Goal: Information Seeking & Learning: Find specific page/section

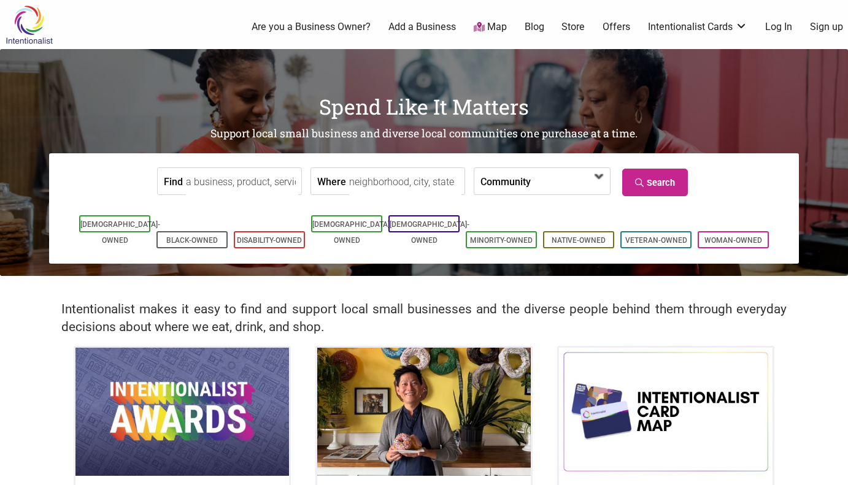
click at [597, 178] on span at bounding box center [599, 177] width 20 height 20
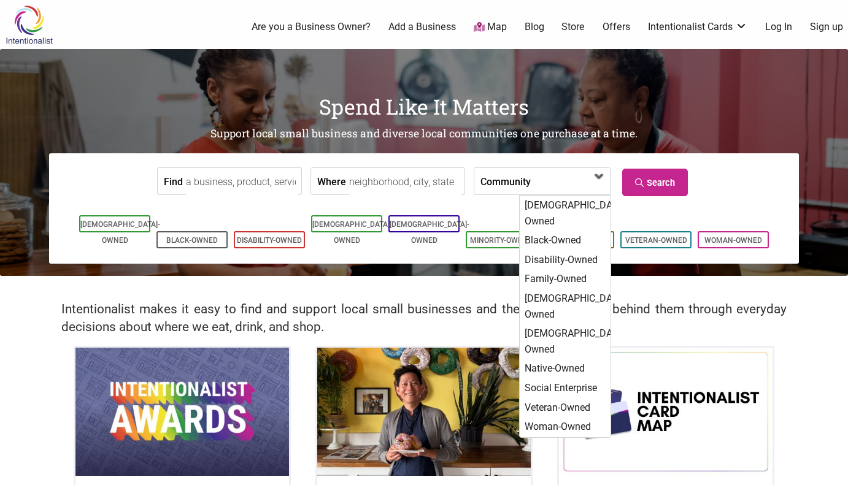
click at [597, 178] on span at bounding box center [599, 177] width 20 height 20
click at [600, 177] on span at bounding box center [599, 177] width 20 height 20
click at [756, 174] on form "Find Where Community Asian-Owned Black-Owned Disability-Owned Family-Owned Lati…" at bounding box center [423, 181] width 731 height 37
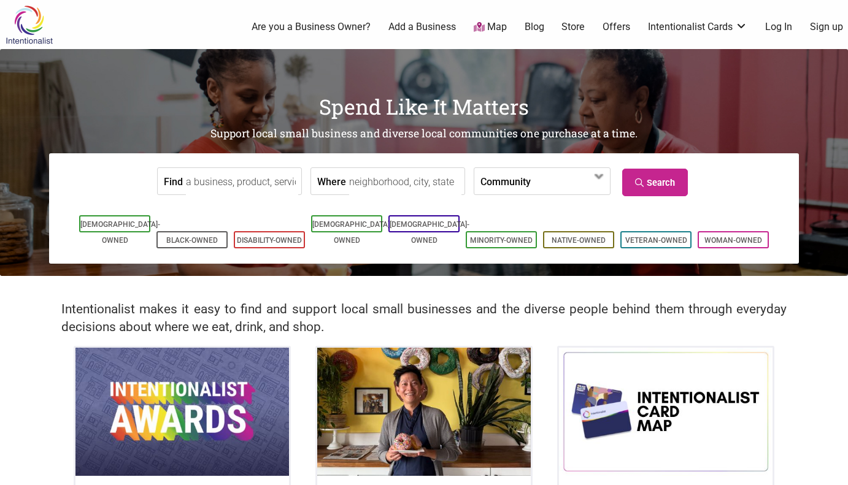
click at [221, 181] on input "Find" at bounding box center [242, 182] width 112 height 28
click at [380, 178] on input "Where" at bounding box center [405, 182] width 112 height 28
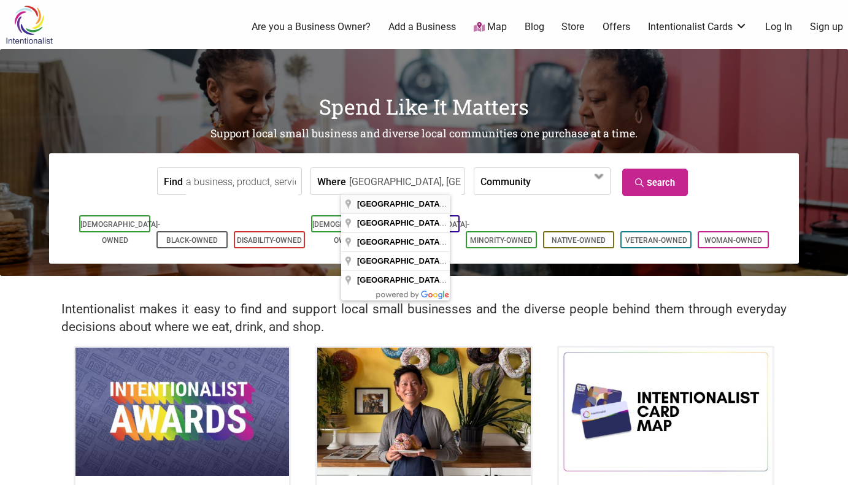
type input "Seattle, WA, USA"
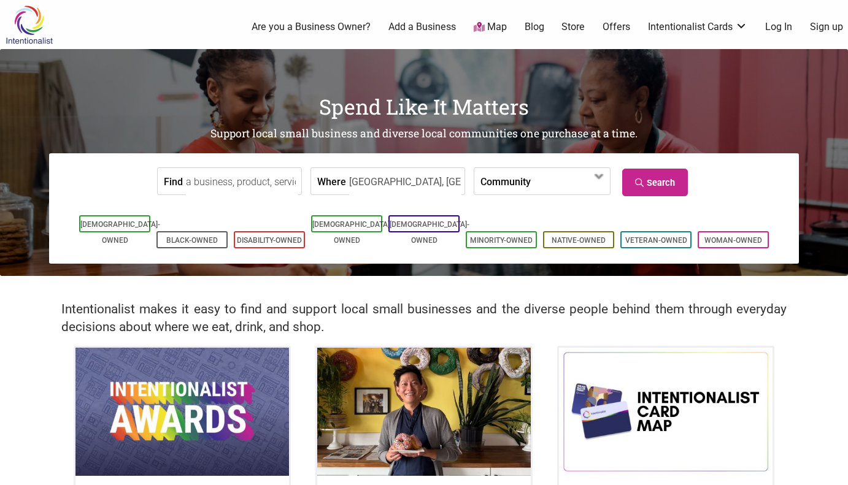
click at [263, 190] on input "Find" at bounding box center [242, 182] width 112 height 28
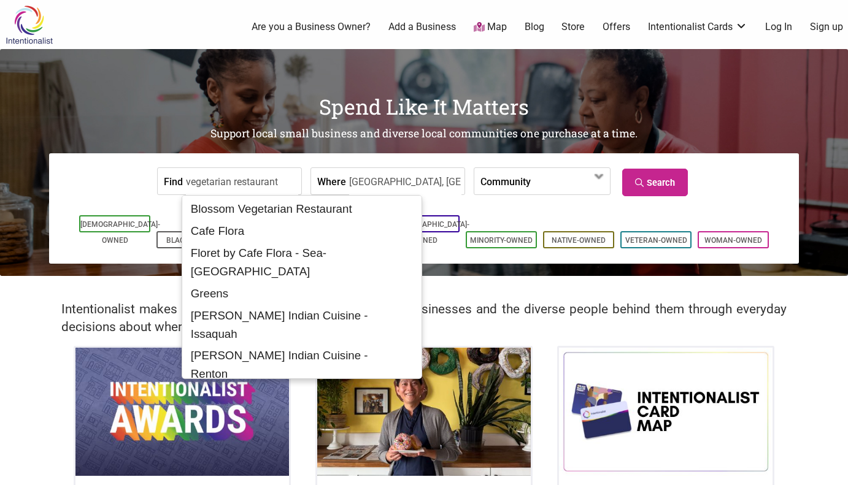
type input "vegetarian restaurant"
click at [750, 185] on form "Find vegetarian restaurant Where Seattle, WA, USA Community Asian-Owned Black-O…" at bounding box center [423, 181] width 731 height 37
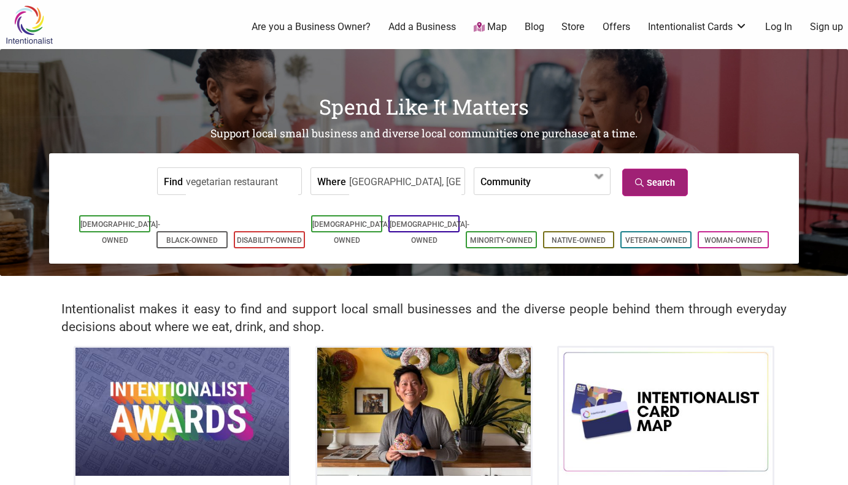
click at [671, 186] on link "Search" at bounding box center [655, 183] width 66 height 28
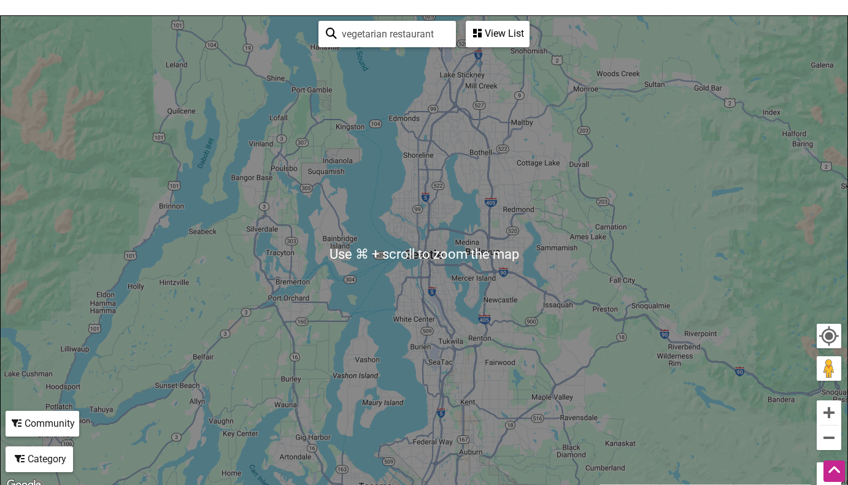
scroll to position [155, 0]
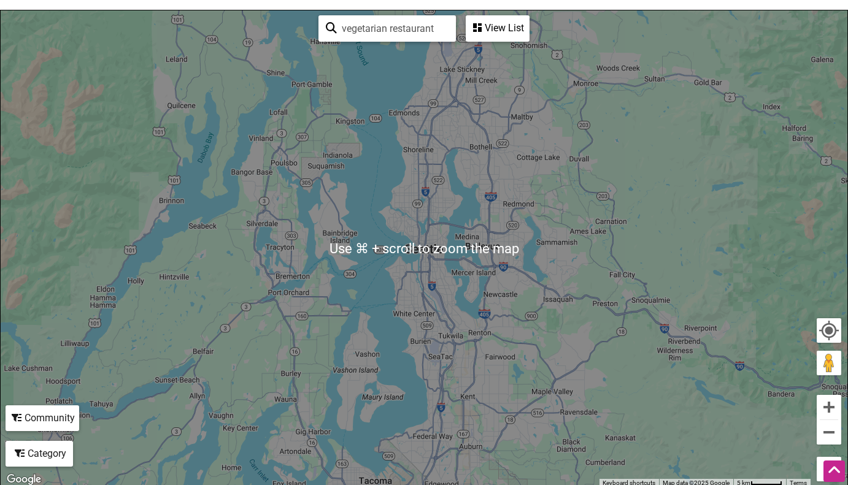
click at [442, 271] on div "To navigate, press the arrow keys." at bounding box center [424, 248] width 846 height 477
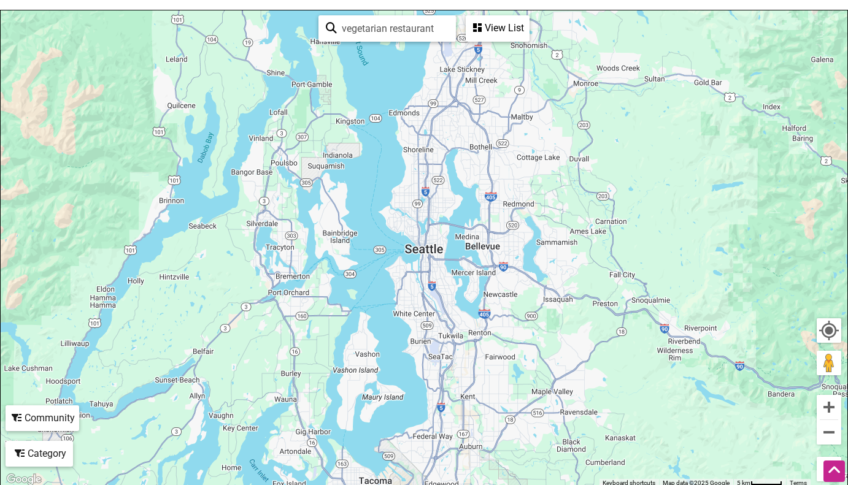
click at [432, 252] on div "To navigate, press the arrow keys." at bounding box center [424, 248] width 846 height 477
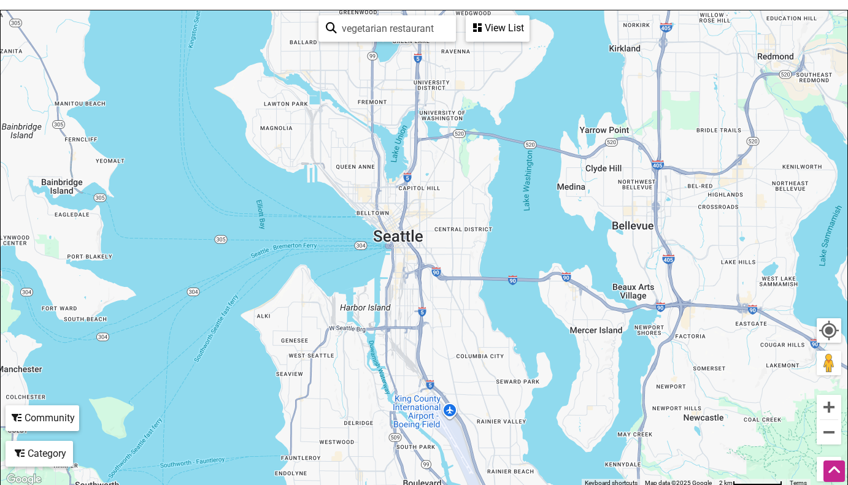
click at [508, 20] on div "View List" at bounding box center [497, 28] width 61 height 23
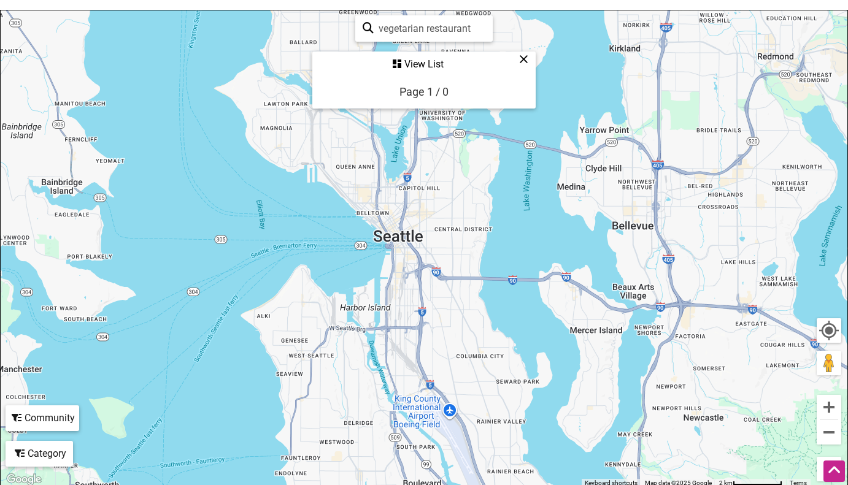
click at [418, 90] on div "Page 1 / 0" at bounding box center [423, 91] width 49 height 13
click at [521, 59] on icon at bounding box center [523, 59] width 9 height 1
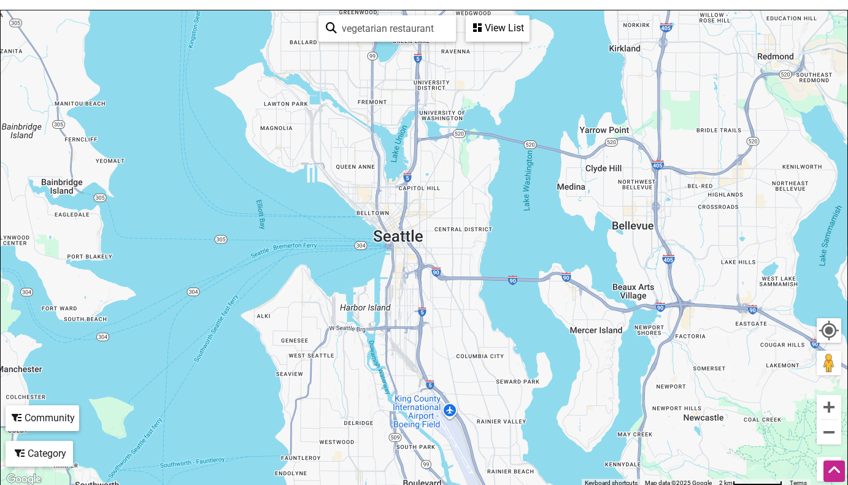
drag, startPoint x: 391, startPoint y: 28, endPoint x: 302, endPoint y: 27, distance: 88.9
click at [302, 27] on div "To navigate, press the arrow keys. Use ⌘ + scroll to zoom the map vegetarian re…" at bounding box center [424, 248] width 846 height 477
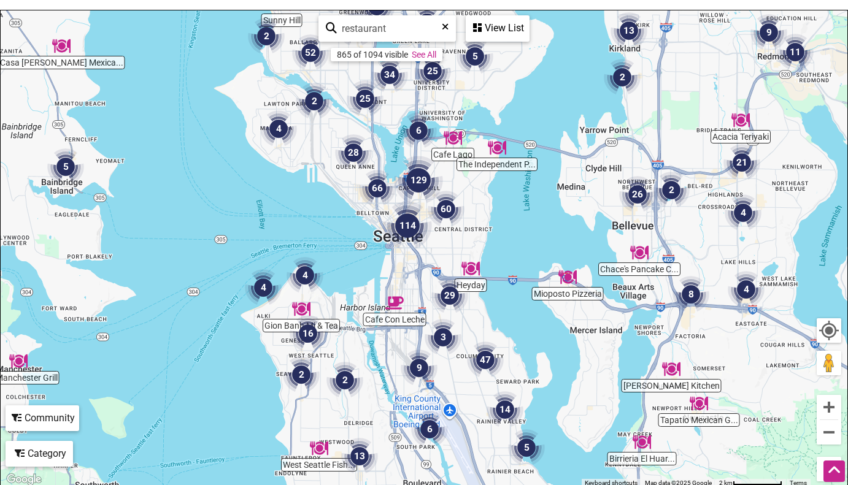
click at [415, 30] on input "restaurant" at bounding box center [392, 29] width 111 height 24
type input "restaurant"
click at [485, 27] on div "View List" at bounding box center [497, 28] width 61 height 23
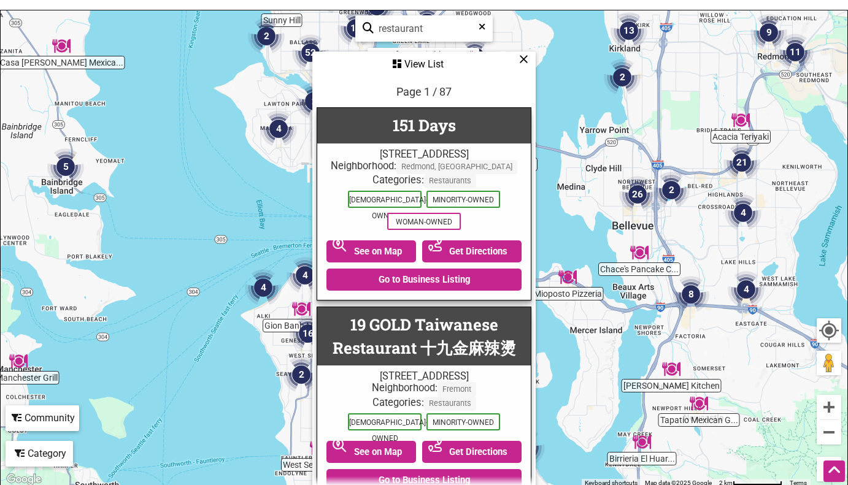
click at [485, 27] on icon at bounding box center [481, 31] width 7 height 18
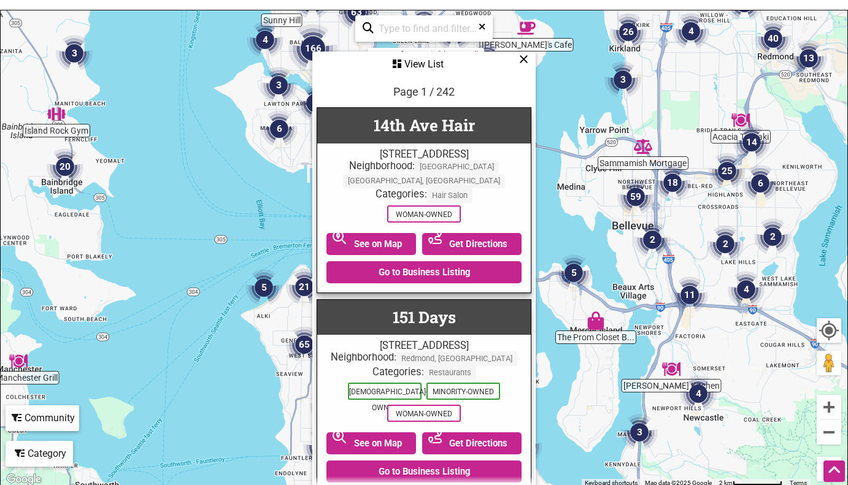
click at [583, 67] on div "To navigate, press the arrow keys." at bounding box center [424, 248] width 846 height 477
click at [521, 59] on icon at bounding box center [523, 59] width 9 height 1
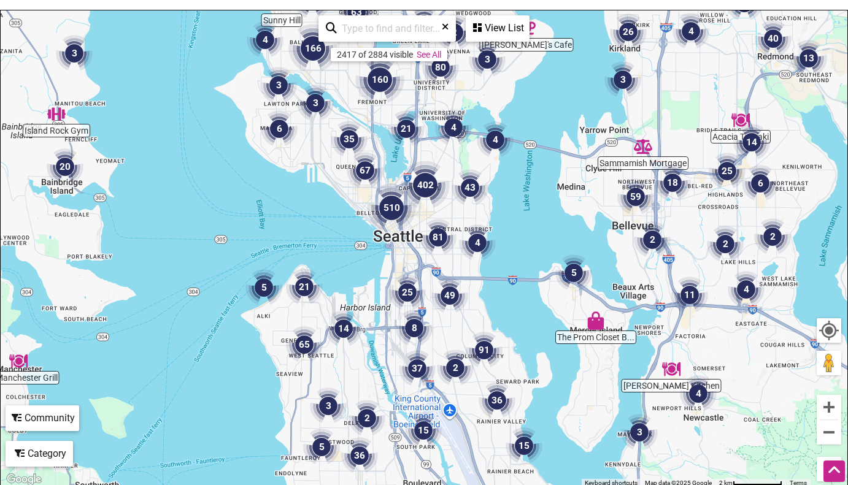
click at [402, 27] on input "search" at bounding box center [392, 29] width 111 height 24
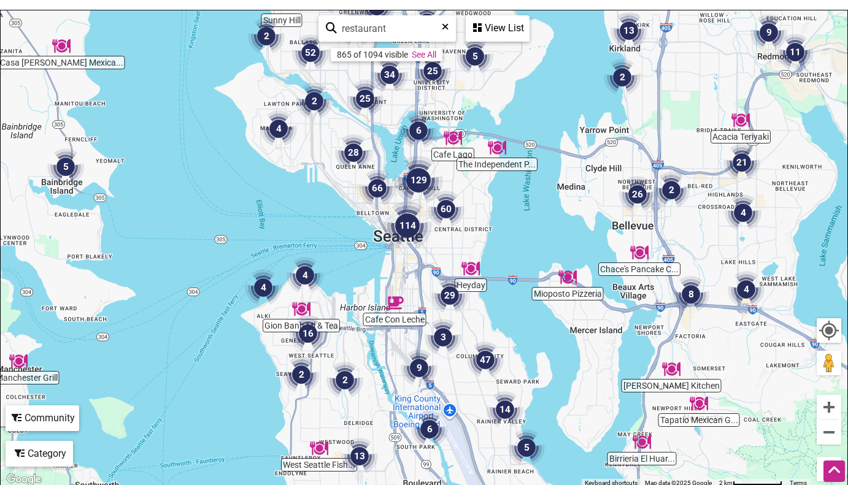
type input "restaurant"
click at [551, 107] on div "To navigate, press the arrow keys." at bounding box center [424, 248] width 846 height 477
click at [467, 40] on div "Category" at bounding box center [497, 28] width 61 height 23
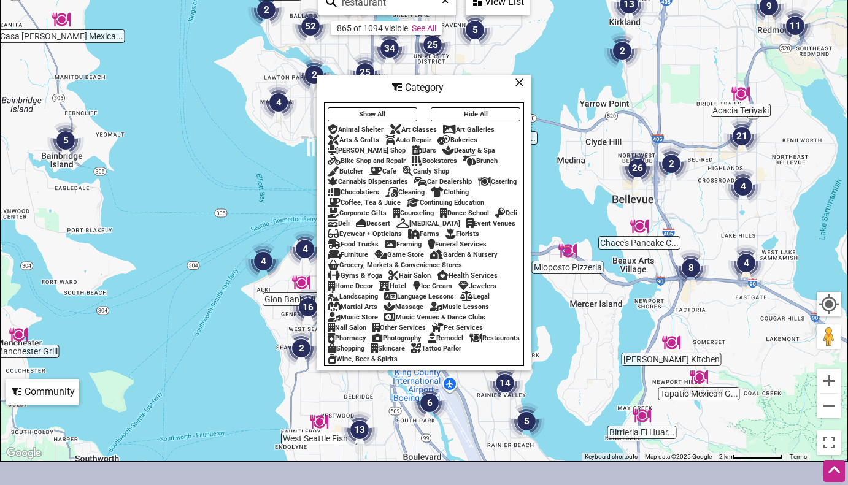
scroll to position [153, 0]
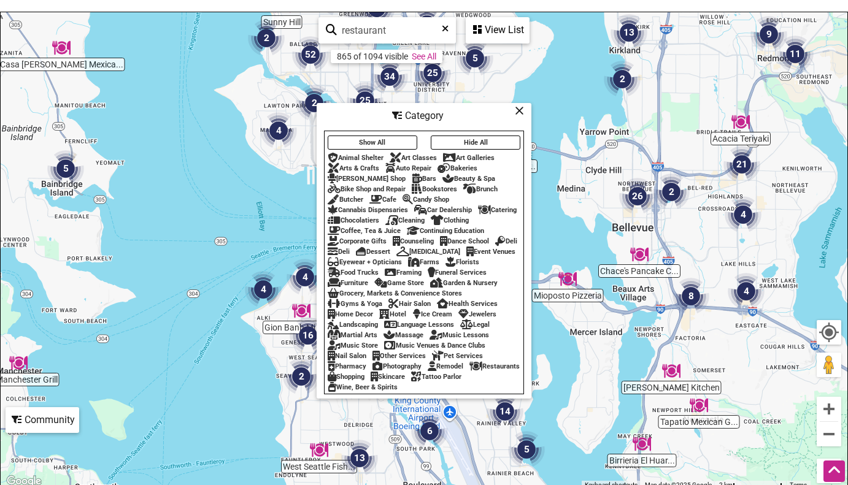
click at [469, 370] on div "Restaurants" at bounding box center [494, 367] width 50 height 8
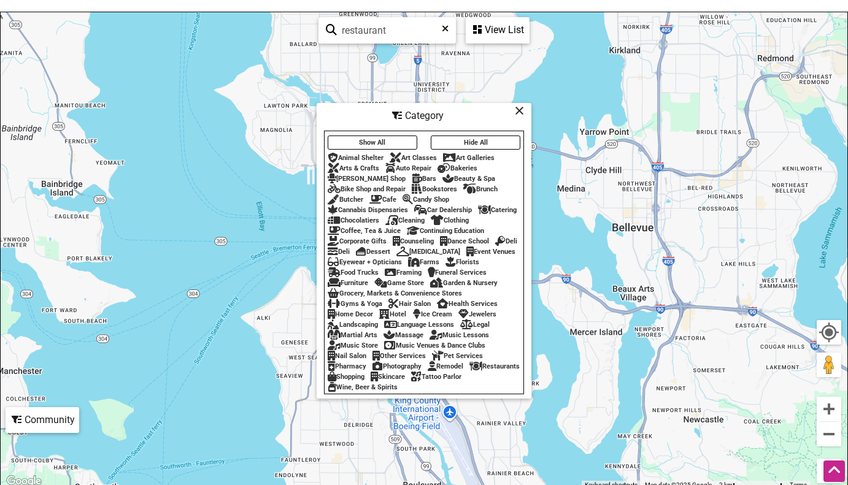
click at [442, 26] on icon at bounding box center [445, 33] width 7 height 18
type input "vegetarian"
click at [539, 123] on div "To navigate, press the arrow keys." at bounding box center [424, 250] width 846 height 477
click at [499, 214] on div "Catering" at bounding box center [497, 210] width 39 height 8
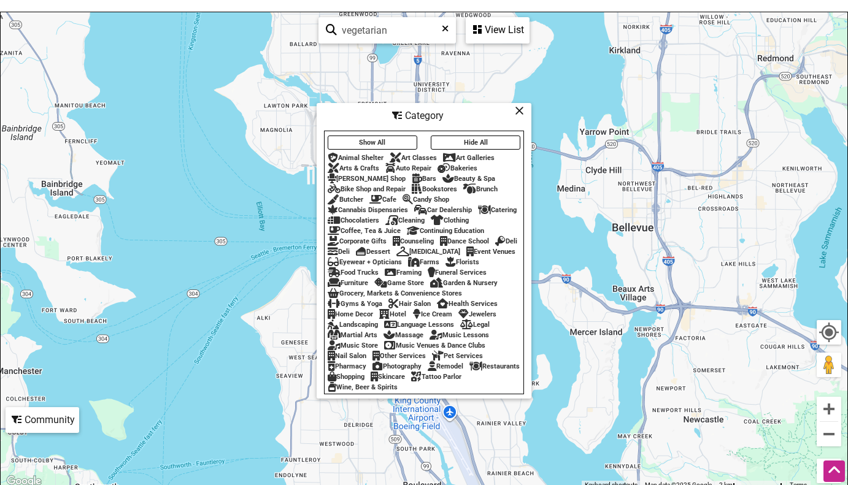
click at [501, 214] on div "Catering" at bounding box center [497, 210] width 39 height 8
click at [472, 150] on button "Hide All" at bounding box center [476, 143] width 90 height 14
click at [520, 111] on icon at bounding box center [519, 110] width 9 height 1
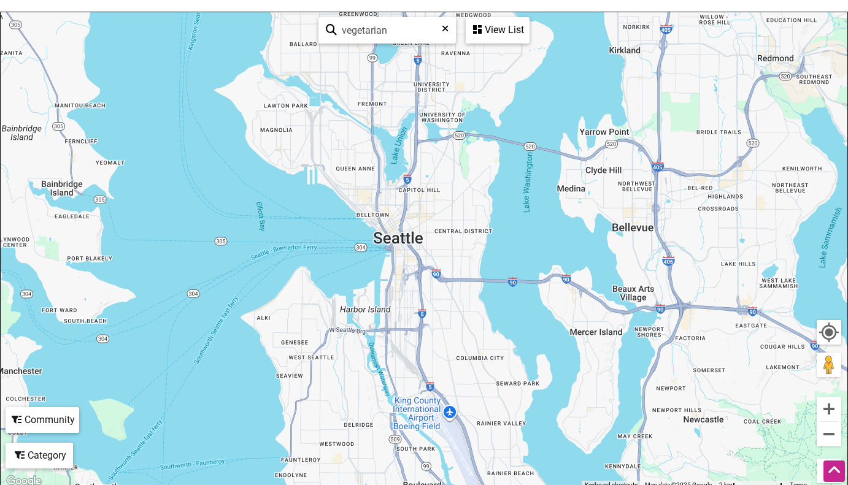
click at [467, 42] on div "Category" at bounding box center [497, 29] width 61 height 23
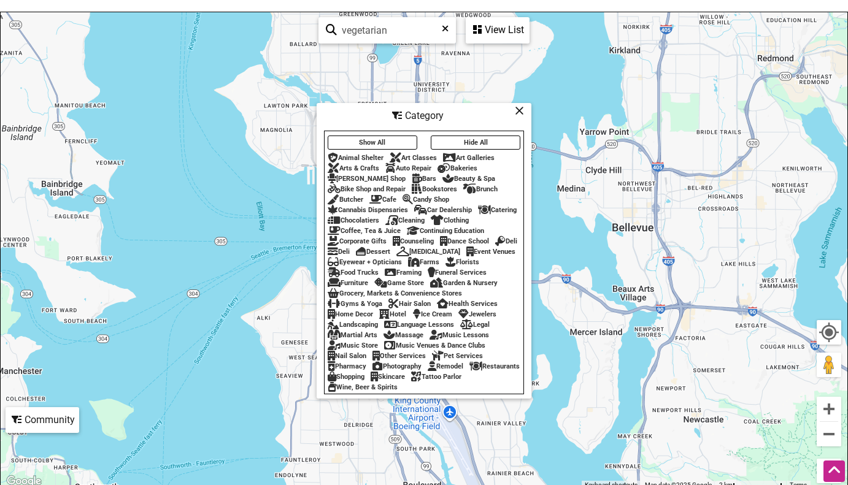
click at [516, 111] on icon at bounding box center [519, 110] width 9 height 1
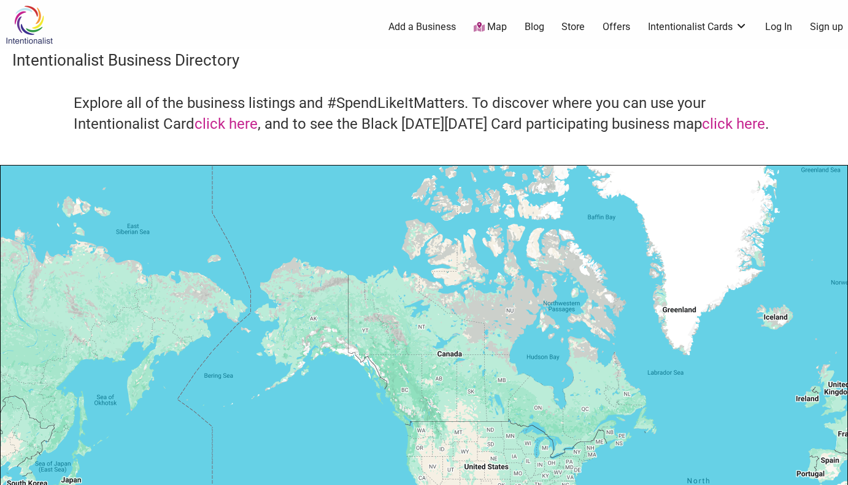
scroll to position [153, 0]
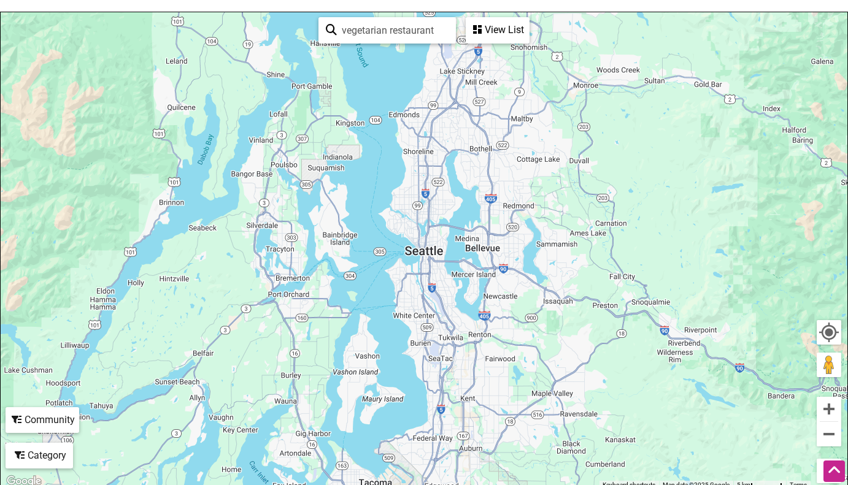
drag, startPoint x: 391, startPoint y: 31, endPoint x: 279, endPoint y: 28, distance: 111.7
click at [279, 28] on div "To navigate, press the arrow keys. vegetarian restaurant See All View List Sorr…" at bounding box center [424, 250] width 846 height 477
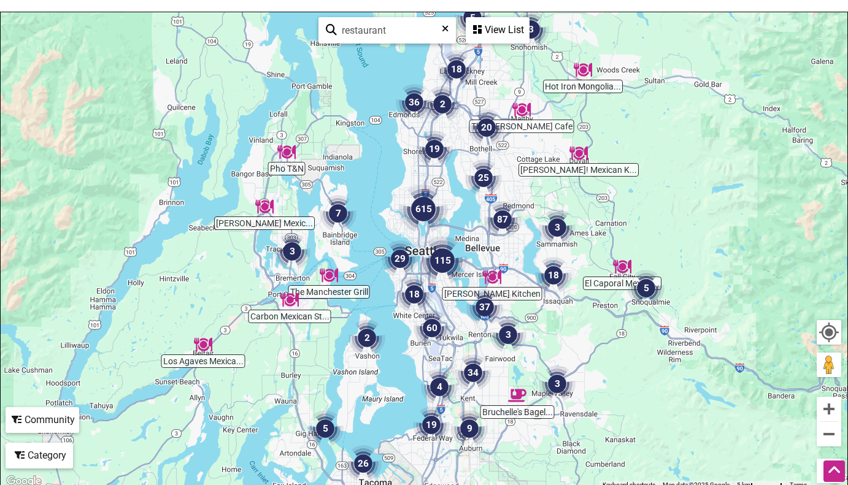
type input "restaurant"
click at [467, 42] on div "Category" at bounding box center [497, 29] width 61 height 23
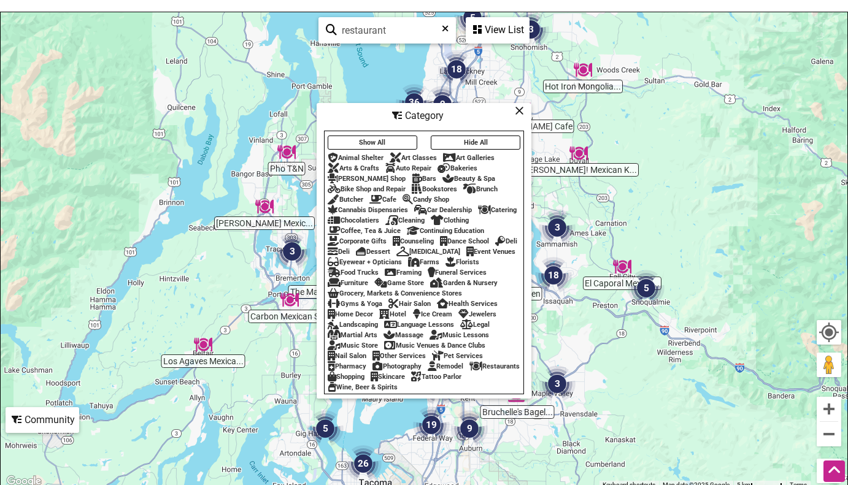
drag, startPoint x: 432, startPoint y: 28, endPoint x: 314, endPoint y: 30, distance: 117.8
click at [314, 30] on div "restaurant See All View List Sorry...nothing found. Page 1 / 125 151 Days [STRE…" at bounding box center [423, 30] width 221 height 36
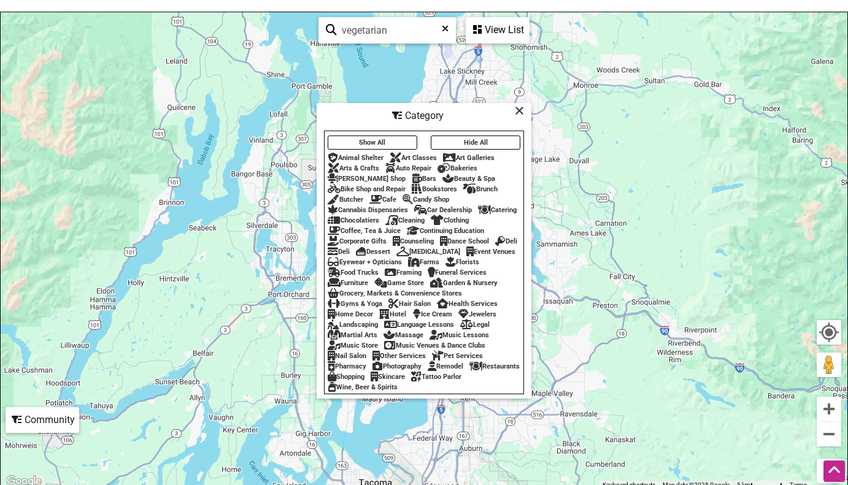
click at [575, 192] on div "To navigate, press the arrow keys." at bounding box center [424, 250] width 846 height 477
click at [518, 111] on icon at bounding box center [519, 110] width 9 height 1
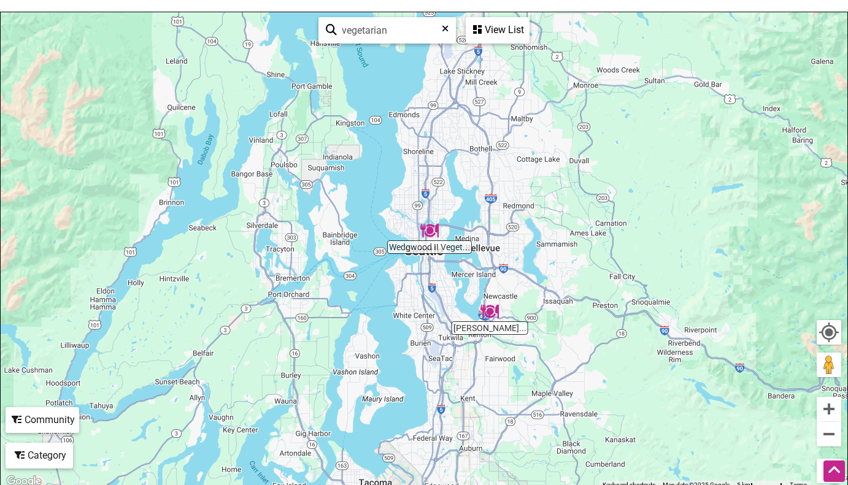
click at [432, 235] on img "Wedgwood II Vegetarian Thai" at bounding box center [429, 230] width 18 height 18
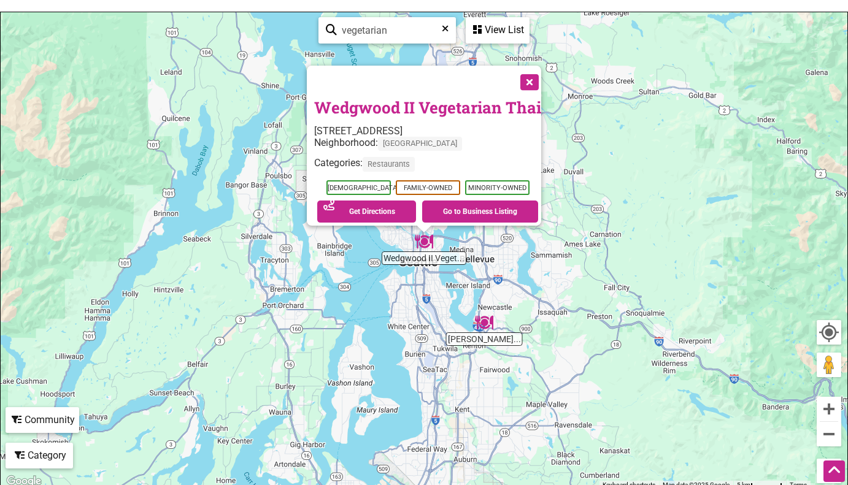
click at [487, 137] on div "Neighborhood: [GEOGRAPHIC_DATA]" at bounding box center [427, 147] width 227 height 20
click at [528, 78] on button "Close" at bounding box center [528, 81] width 31 height 31
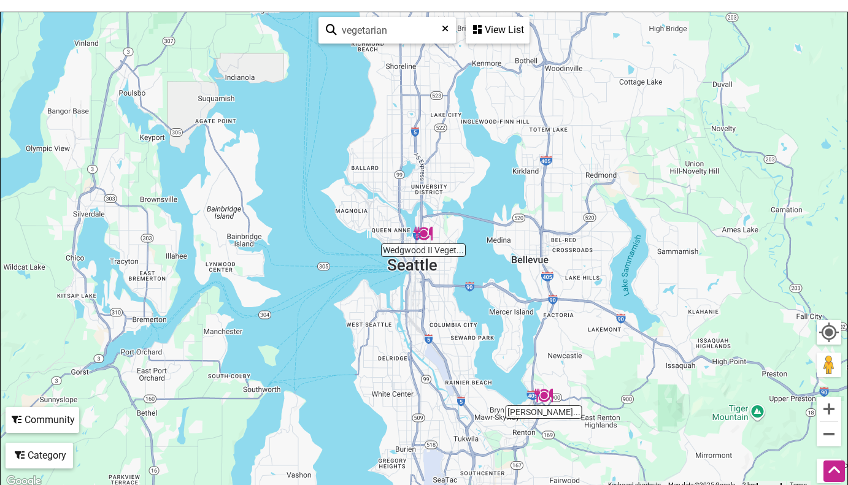
drag, startPoint x: 440, startPoint y: 217, endPoint x: 477, endPoint y: 272, distance: 66.0
click at [477, 272] on div "To navigate, press the arrow keys." at bounding box center [424, 250] width 846 height 477
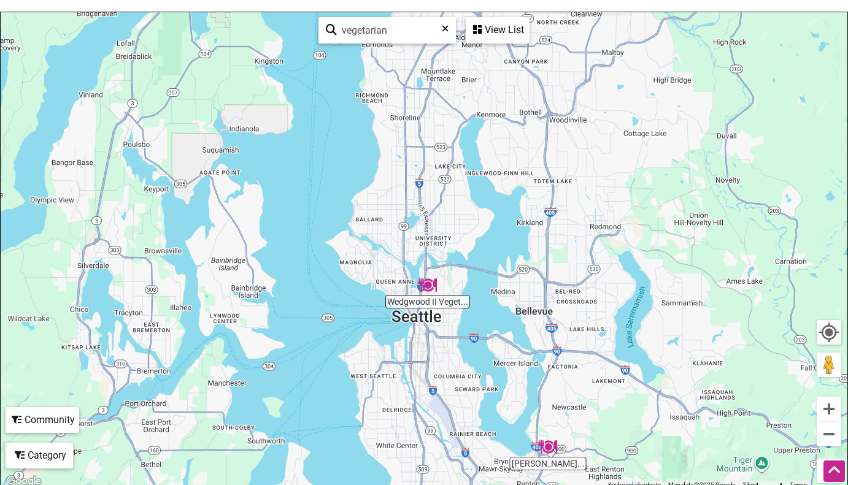
drag, startPoint x: 477, startPoint y: 264, endPoint x: 481, endPoint y: 316, distance: 51.7
click at [481, 316] on div "To navigate, press the arrow keys." at bounding box center [424, 250] width 846 height 477
click at [490, 36] on div "View List" at bounding box center [497, 29] width 61 height 23
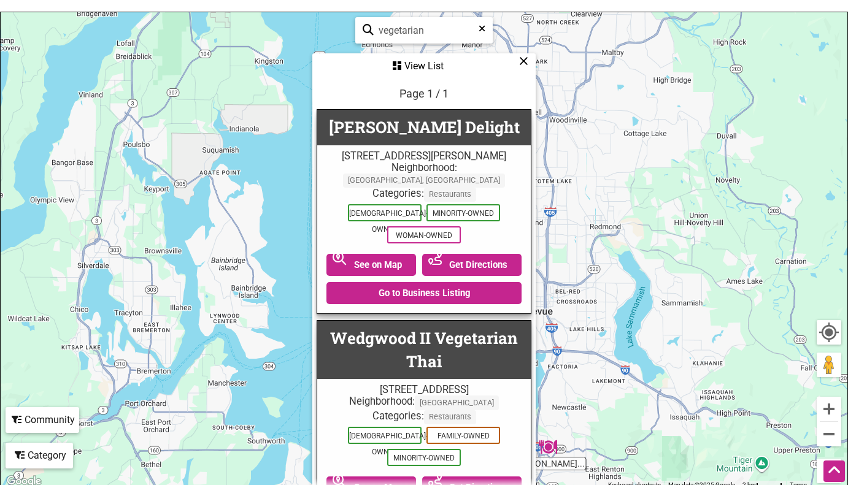
click at [521, 61] on icon at bounding box center [523, 61] width 9 height 1
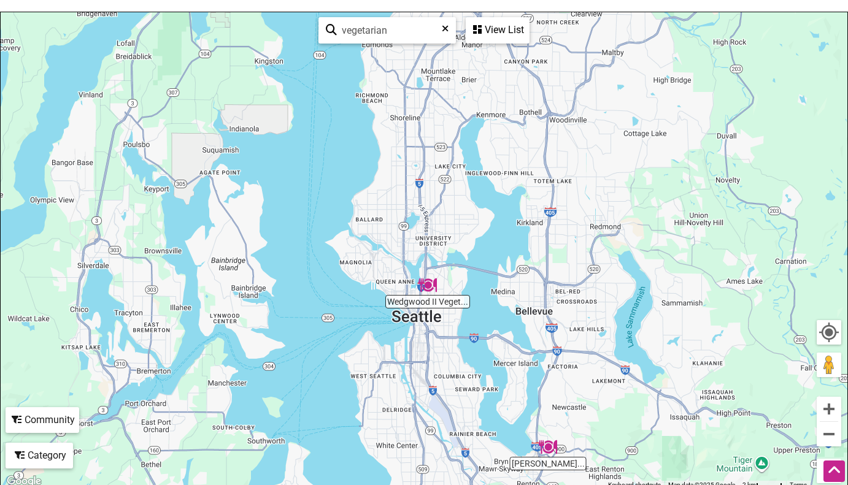
click at [428, 290] on img "Wedgwood II Vegetarian Thai" at bounding box center [427, 285] width 18 height 18
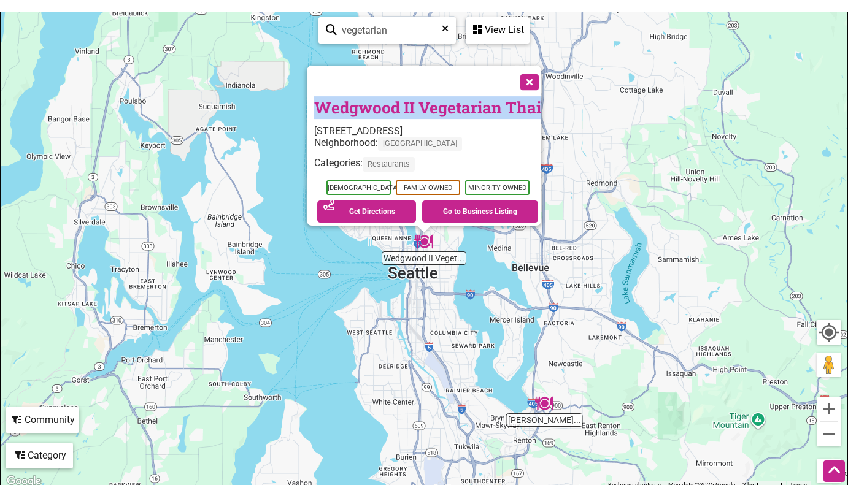
drag, startPoint x: 307, startPoint y: 102, endPoint x: 535, endPoint y: 106, distance: 228.2
click at [535, 106] on div "Wedgwood II Vegetarian Thai [STREET_ADDRESS] Neighborhood: [GEOGRAPHIC_DATA] Ca…" at bounding box center [424, 146] width 234 height 160
copy link "Wedgwood II Vegetarian Thai"
click at [639, 207] on div "To navigate, press the arrow keys. Wedgwood II Vegetarian Thai [STREET_ADDRESS]…" at bounding box center [424, 250] width 846 height 477
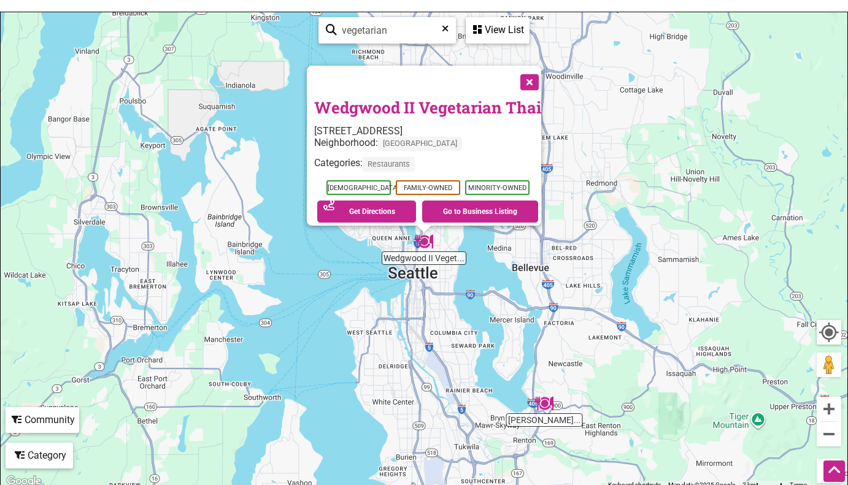
click at [534, 76] on button "Close" at bounding box center [528, 81] width 31 height 31
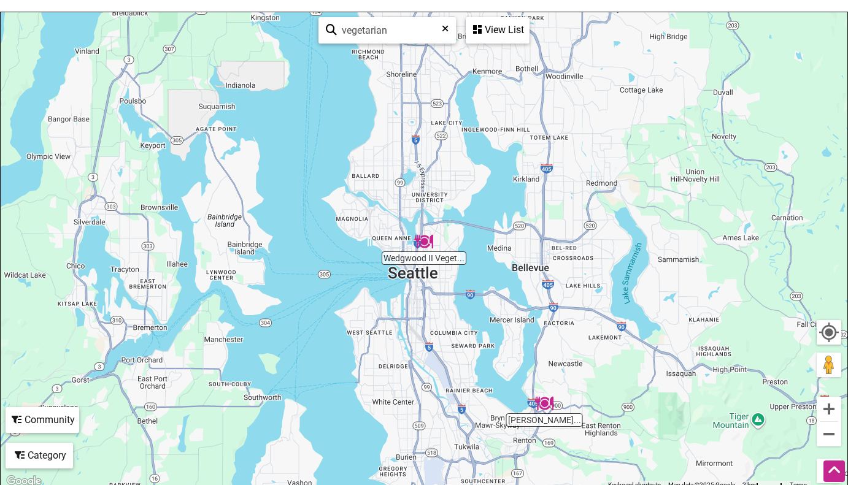
click at [410, 30] on input "vegetarian" at bounding box center [392, 30] width 111 height 24
type input "vegetables"
click at [494, 102] on div "To navigate, press the arrow keys." at bounding box center [424, 250] width 846 height 477
click at [442, 35] on icon at bounding box center [445, 33] width 7 height 18
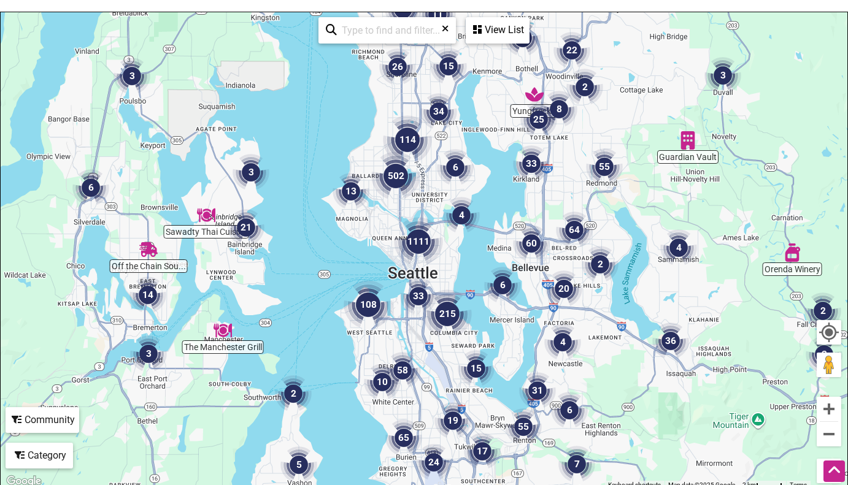
click at [446, 21] on input "search" at bounding box center [392, 30] width 111 height 24
click at [478, 31] on icon at bounding box center [477, 30] width 9 height 10
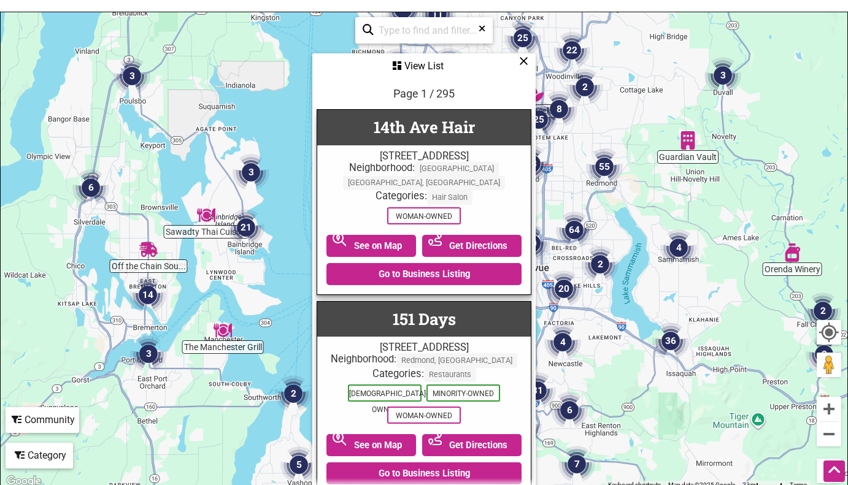
click at [523, 61] on icon at bounding box center [523, 61] width 9 height 1
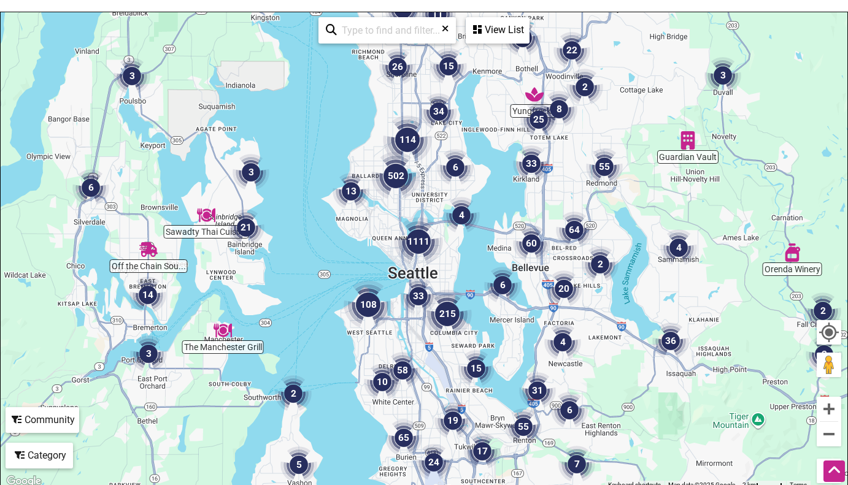
click at [467, 42] on div "Category" at bounding box center [497, 29] width 61 height 23
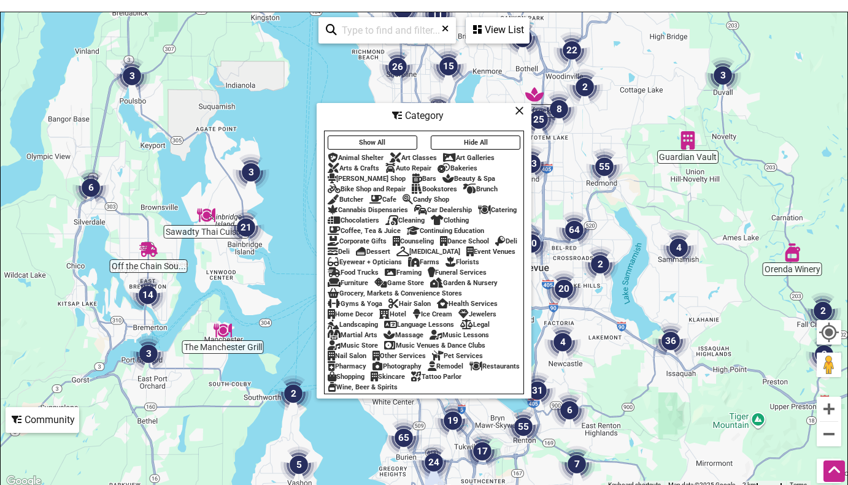
click at [502, 214] on div "Catering" at bounding box center [497, 210] width 39 height 8
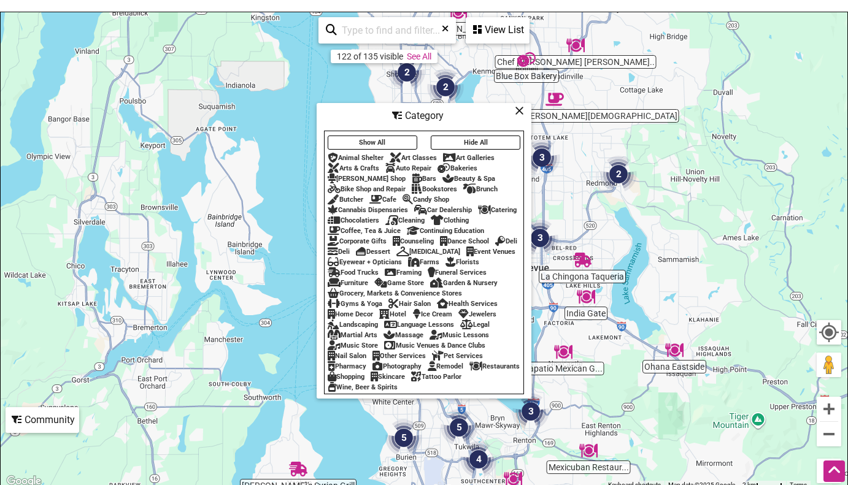
click at [515, 111] on icon at bounding box center [519, 110] width 9 height 1
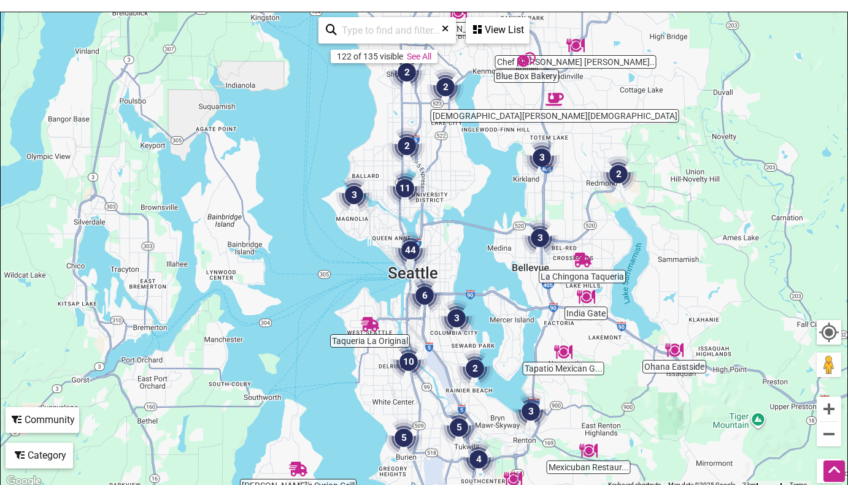
click at [404, 186] on img "11" at bounding box center [404, 188] width 37 height 37
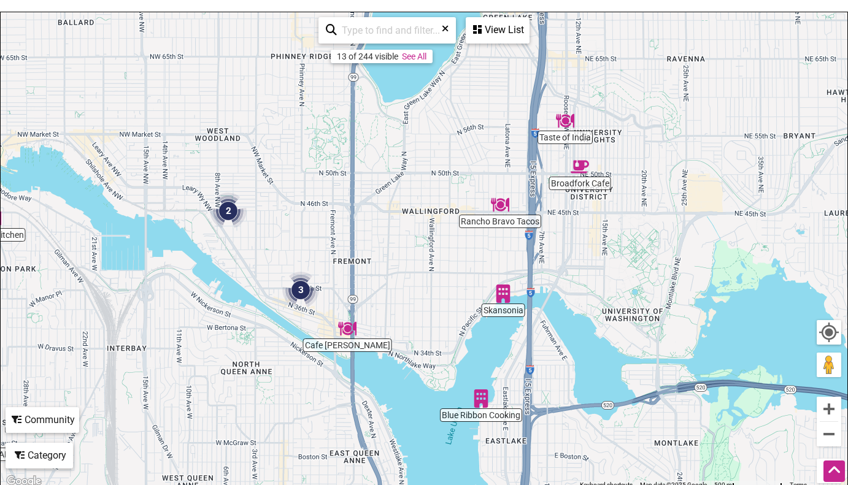
drag, startPoint x: 447, startPoint y: 247, endPoint x: 421, endPoint y: 265, distance: 31.7
click at [421, 265] on div "To navigate, press the arrow keys." at bounding box center [424, 250] width 846 height 477
click at [228, 210] on img "2" at bounding box center [228, 211] width 37 height 37
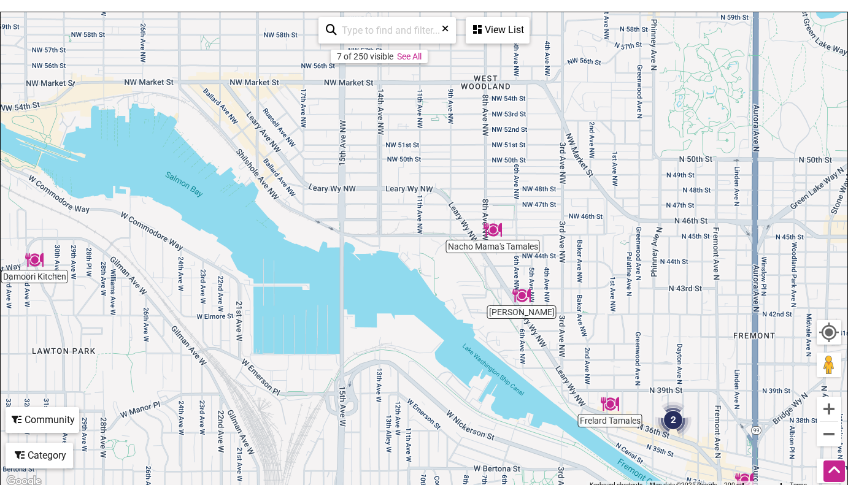
click at [527, 309] on div "To navigate, press the arrow keys." at bounding box center [424, 250] width 846 height 477
click at [527, 315] on div "To navigate, press the arrow keys." at bounding box center [424, 250] width 846 height 477
click at [522, 290] on img "Cameron Catering" at bounding box center [521, 295] width 18 height 18
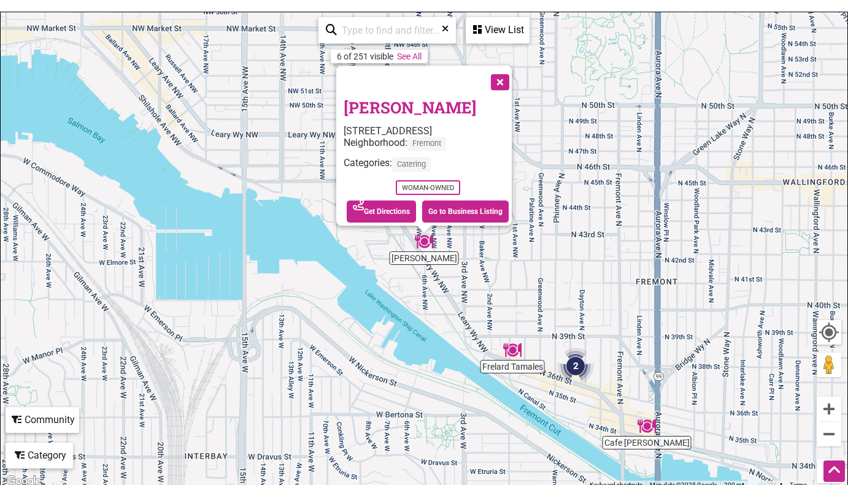
drag, startPoint x: 337, startPoint y: 104, endPoint x: 481, endPoint y: 104, distance: 144.8
click at [481, 104] on div "[PERSON_NAME] [STREET_ADDRESS] Neighborhood: [GEOGRAPHIC_DATA] Categories: Cate…" at bounding box center [423, 146] width 175 height 160
copy link "[PERSON_NAME]"
click at [595, 199] on div "To navigate, press the arrow keys. Cameron Catering [STREET_ADDRESS] Neighborho…" at bounding box center [424, 250] width 846 height 477
click at [514, 77] on button "Close" at bounding box center [498, 81] width 31 height 31
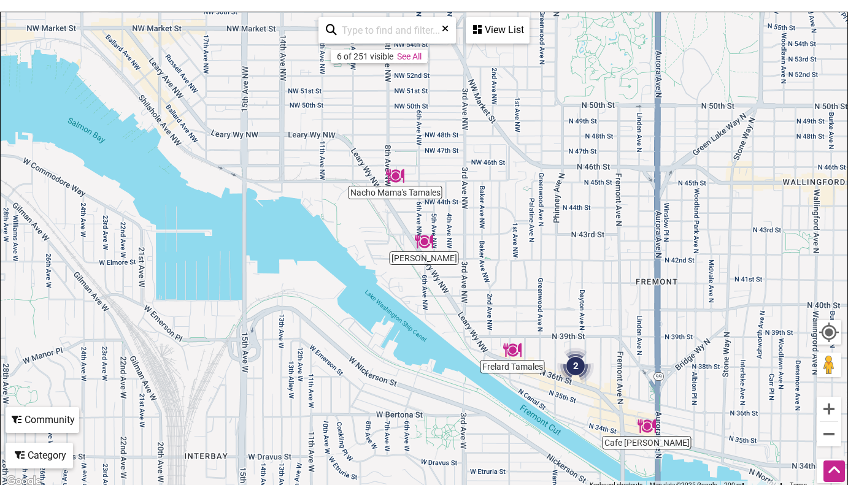
click at [577, 359] on img "2" at bounding box center [575, 366] width 37 height 37
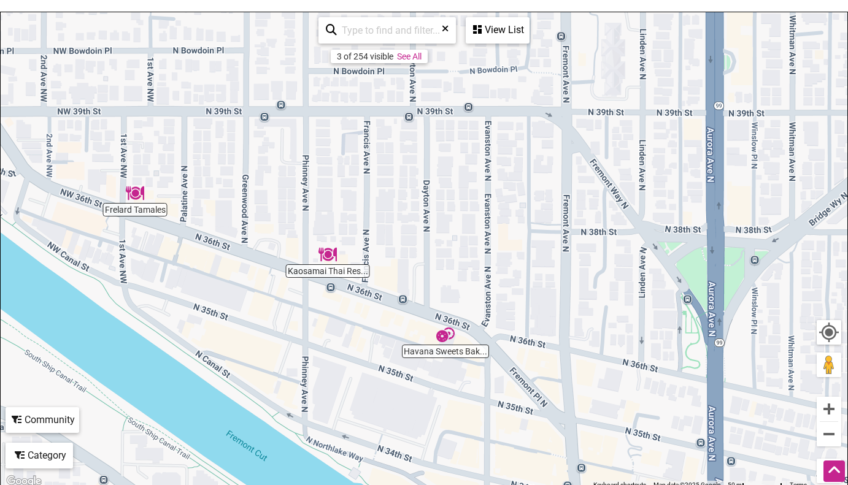
drag, startPoint x: 558, startPoint y: 299, endPoint x: 461, endPoint y: 278, distance: 99.1
click at [461, 278] on div "To navigate, press the arrow keys." at bounding box center [424, 250] width 846 height 477
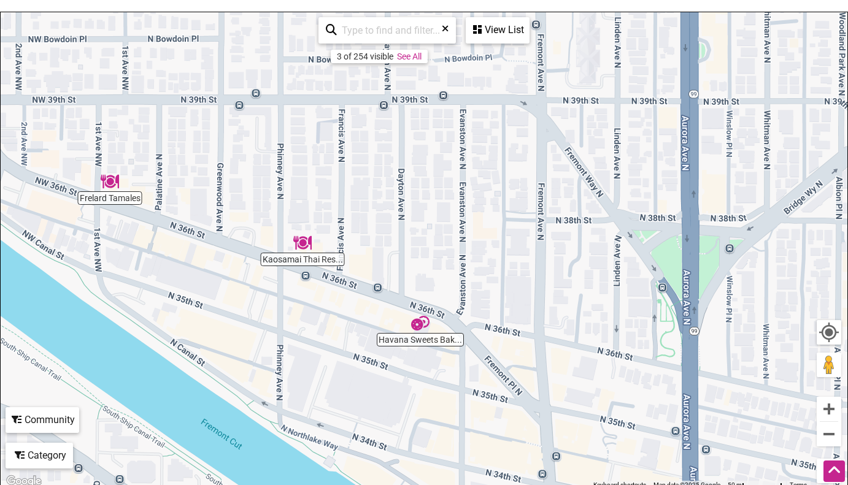
click at [296, 263] on div "To navigate, press the arrow keys." at bounding box center [424, 250] width 846 height 477
click at [305, 244] on img "Kaosamai Thai Restaurant" at bounding box center [302, 243] width 18 height 18
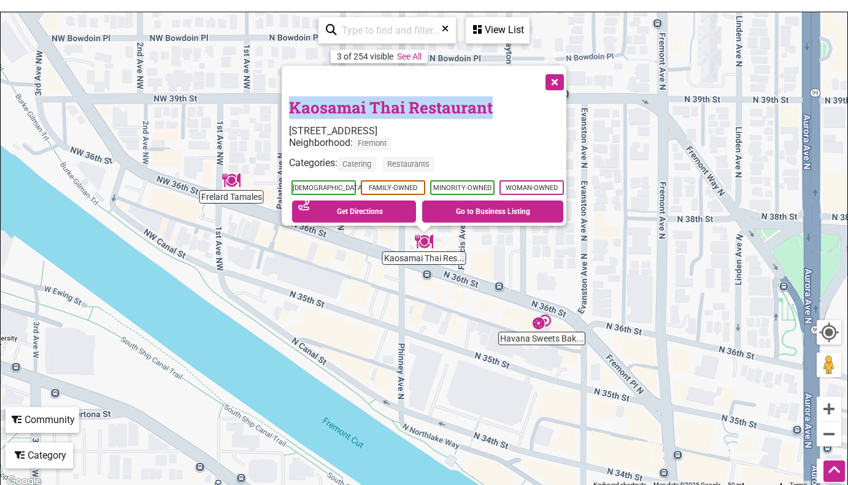
drag, startPoint x: 282, startPoint y: 99, endPoint x: 487, endPoint y: 104, distance: 204.9
click at [487, 104] on div "Kaosamai Thai Restaurant [STREET_ADDRESS] Neighborhood: [GEOGRAPHIC_DATA] Categ…" at bounding box center [424, 146] width 285 height 160
copy link "Kaosamai Thai Restaurant"
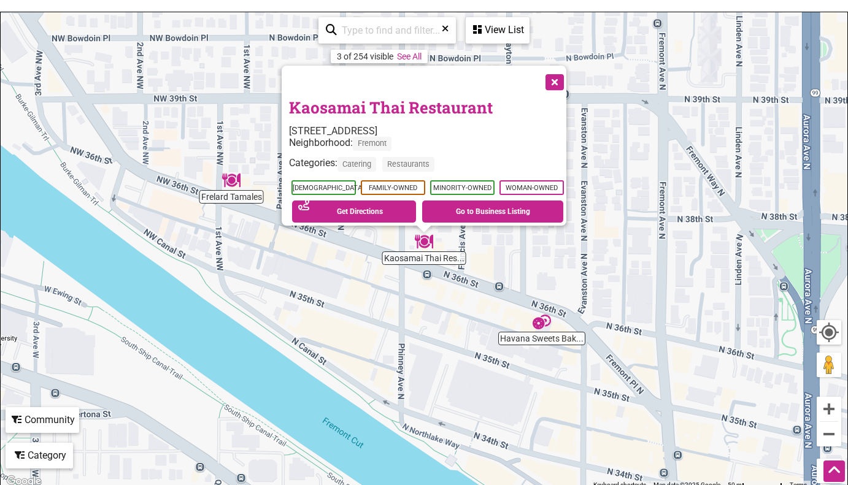
click at [478, 139] on div "Neighborhood: [GEOGRAPHIC_DATA]" at bounding box center [427, 147] width 277 height 20
click at [562, 75] on button "Close" at bounding box center [553, 81] width 31 height 31
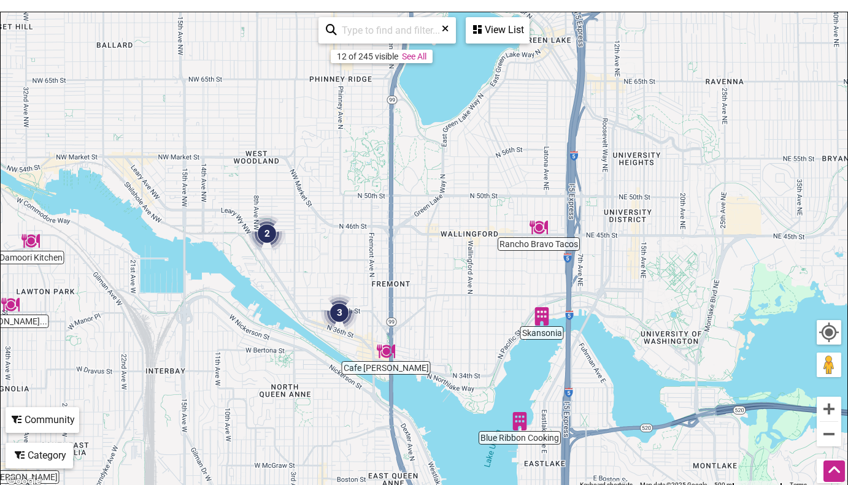
drag, startPoint x: 642, startPoint y: 305, endPoint x: 394, endPoint y: 317, distance: 248.1
click at [394, 317] on div "To navigate, press the arrow keys." at bounding box center [424, 250] width 846 height 477
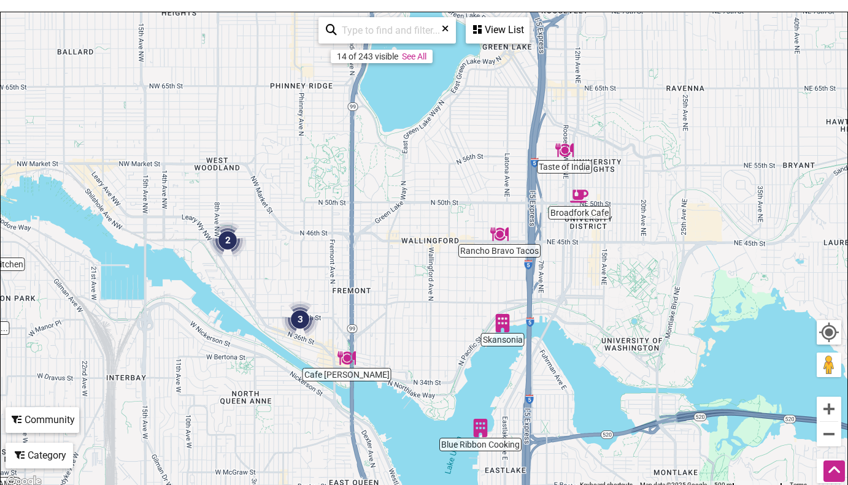
drag, startPoint x: 504, startPoint y: 311, endPoint x: 462, endPoint y: 318, distance: 42.9
click at [462, 318] on div "To navigate, press the arrow keys." at bounding box center [424, 250] width 846 height 477
click at [499, 325] on img "Skansonia" at bounding box center [502, 322] width 18 height 18
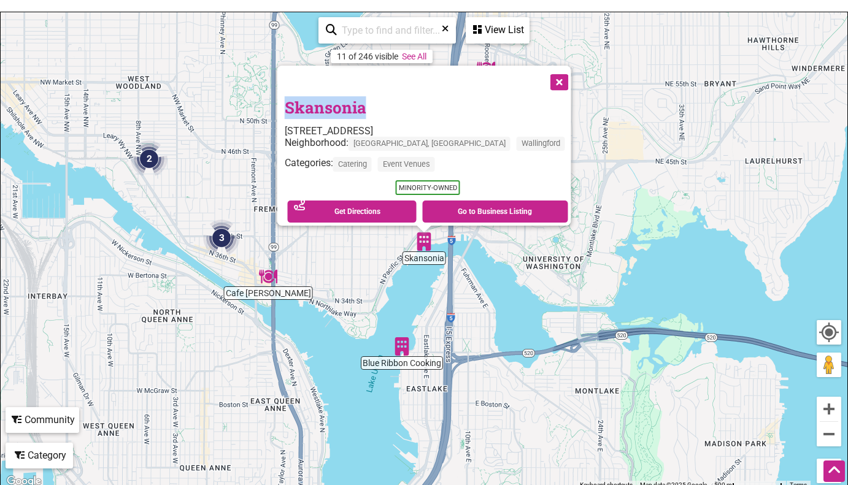
drag, startPoint x: 313, startPoint y: 101, endPoint x: 402, endPoint y: 107, distance: 89.2
click at [402, 107] on div "Skansonia [STREET_ADDRESS] Neighborhood: [GEOGRAPHIC_DATA], [GEOGRAPHIC_DATA] […" at bounding box center [424, 146] width 294 height 160
copy link "Skansonia"
click at [594, 235] on div "To navigate, press the arrow keys. [GEOGRAPHIC_DATA] [STREET_ADDRESS] Neighborh…" at bounding box center [424, 250] width 846 height 477
click at [543, 75] on button "Close" at bounding box center [558, 81] width 31 height 31
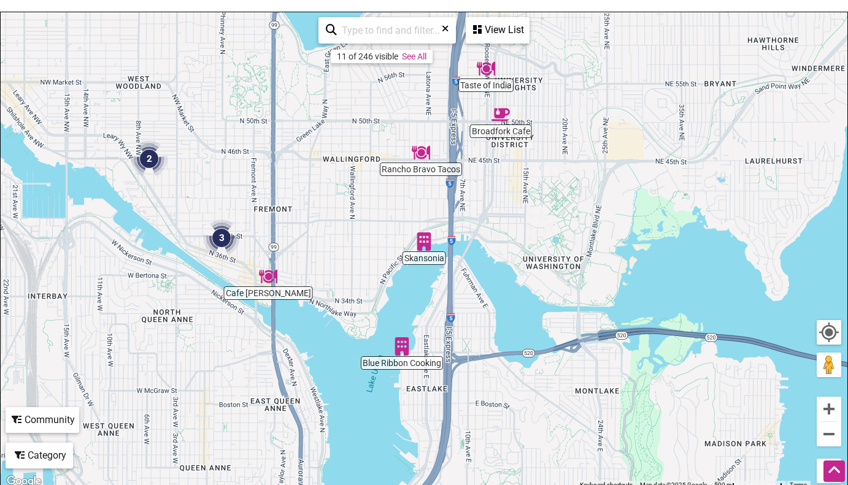
click at [497, 88] on div "To navigate, press the arrow keys." at bounding box center [424, 250] width 846 height 477
click at [485, 75] on img "Taste of India" at bounding box center [486, 68] width 18 height 18
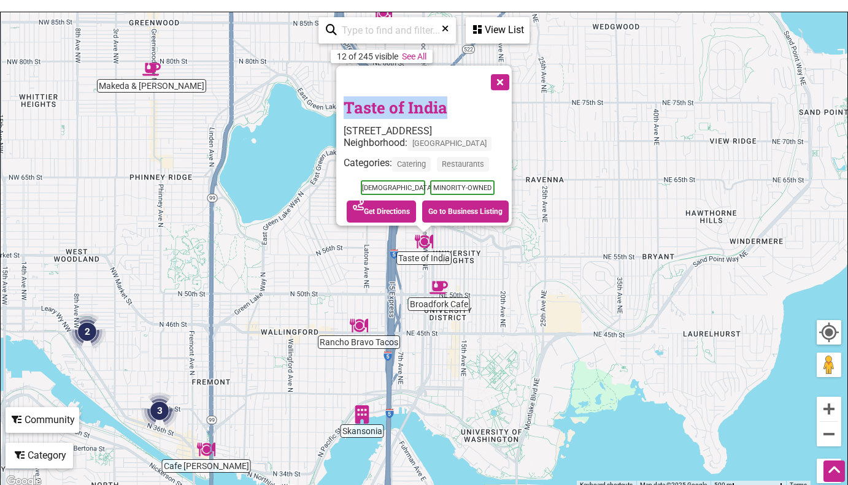
drag, startPoint x: 435, startPoint y: 106, endPoint x: 324, endPoint y: 107, distance: 111.6
click at [336, 107] on div "Taste of India [STREET_ADDRESS] Neighborhood: [GEOGRAPHIC_DATA] Categories: Cat…" at bounding box center [423, 146] width 175 height 160
copy link "Taste of India"
click at [647, 270] on div "To navigate, press the arrow keys. Taste of India [STREET_ADDRESS] Neighborhood…" at bounding box center [424, 250] width 846 height 477
click at [514, 75] on button "Close" at bounding box center [498, 81] width 31 height 31
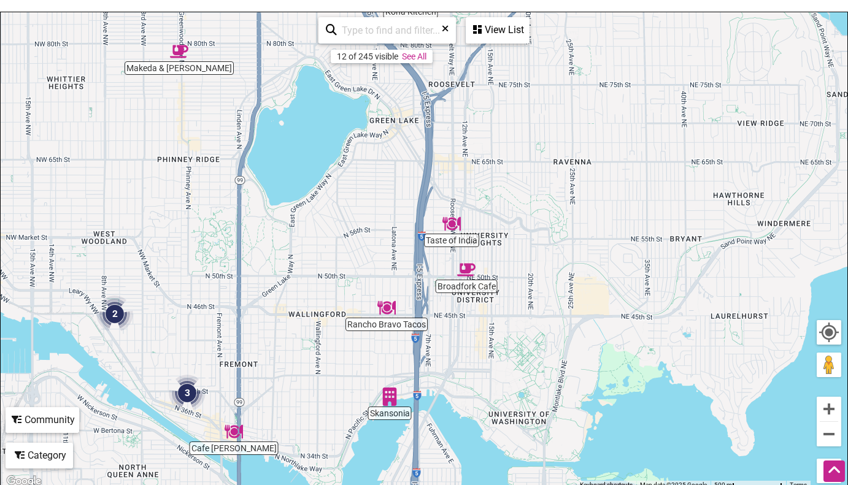
drag, startPoint x: 526, startPoint y: 177, endPoint x: 554, endPoint y: 154, distance: 36.2
click at [554, 154] on div "To navigate, press the arrow keys." at bounding box center [424, 250] width 846 height 477
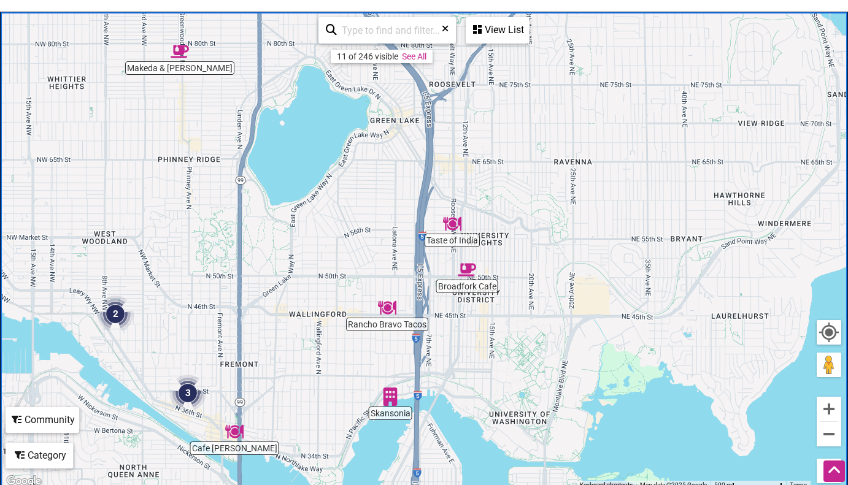
click at [184, 401] on img "3" at bounding box center [187, 393] width 37 height 37
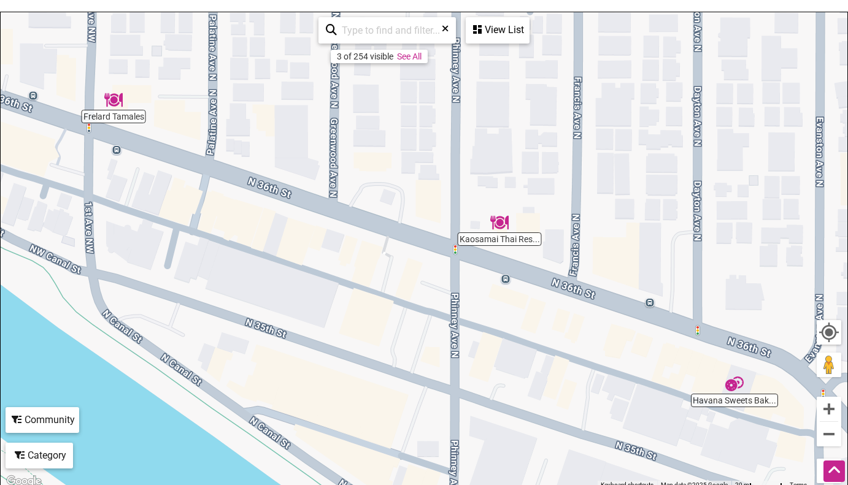
click at [502, 226] on img "Kaosamai Thai Restaurant" at bounding box center [499, 222] width 18 height 18
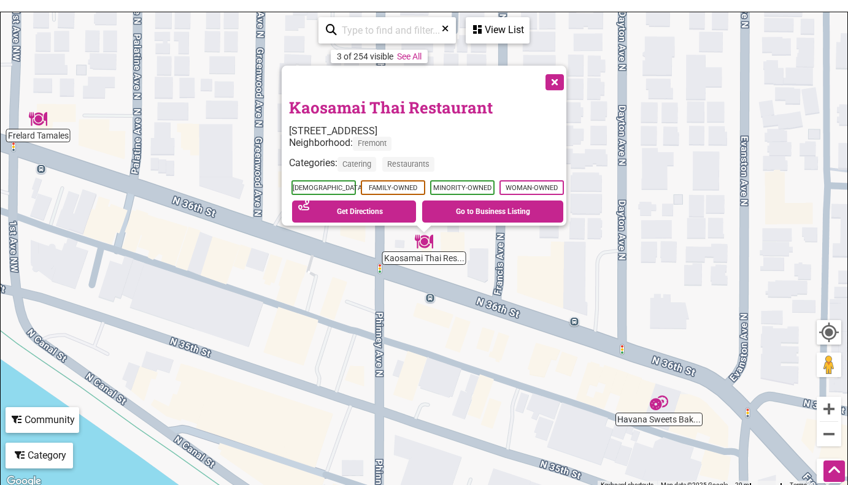
click at [558, 82] on button "Close" at bounding box center [553, 81] width 31 height 31
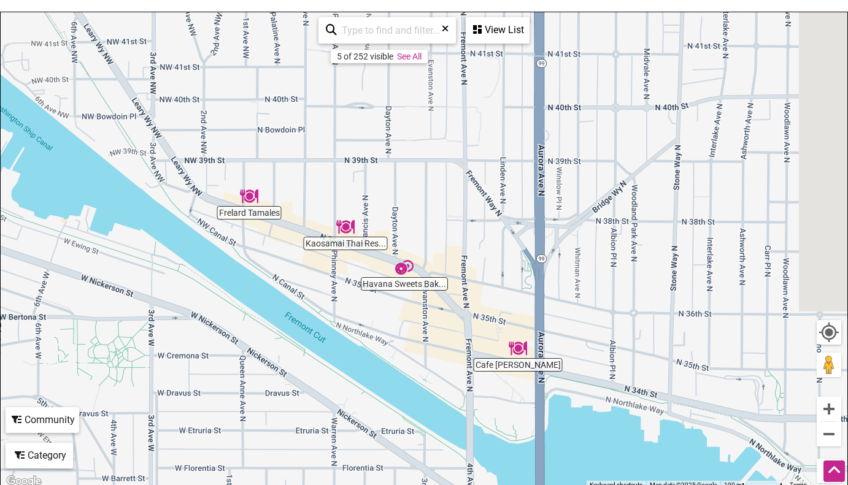
drag, startPoint x: 714, startPoint y: 246, endPoint x: 470, endPoint y: 218, distance: 245.7
click at [470, 218] on div "To navigate, press the arrow keys." at bounding box center [424, 250] width 846 height 477
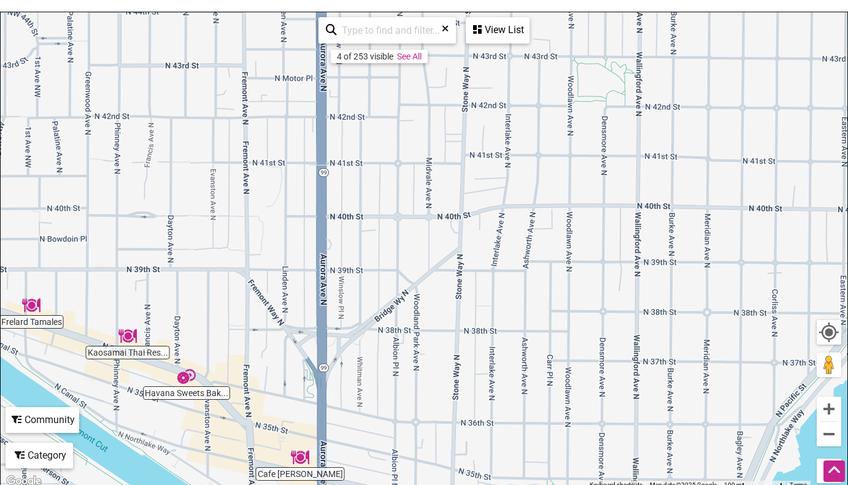
drag, startPoint x: 639, startPoint y: 233, endPoint x: 445, endPoint y: 345, distance: 224.5
click at [445, 345] on div "To navigate, press the arrow keys." at bounding box center [424, 250] width 846 height 477
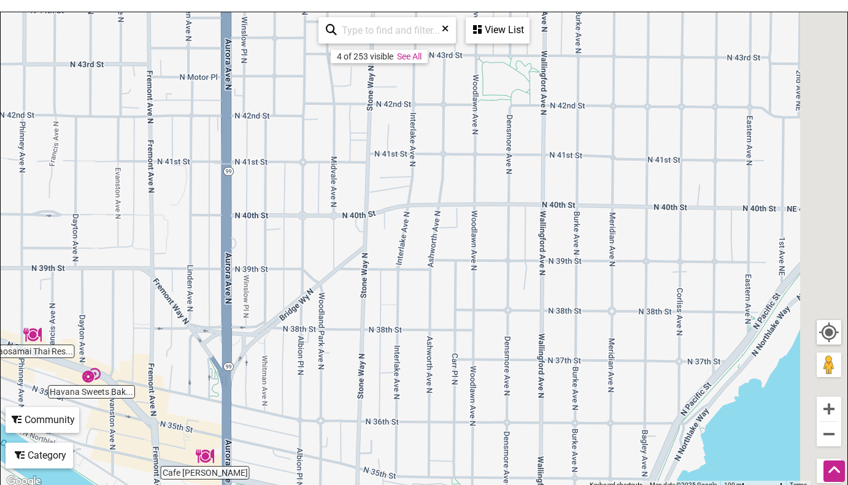
drag, startPoint x: 612, startPoint y: 267, endPoint x: 358, endPoint y: 185, distance: 267.5
click at [358, 185] on div "To navigate, press the arrow keys." at bounding box center [424, 250] width 846 height 477
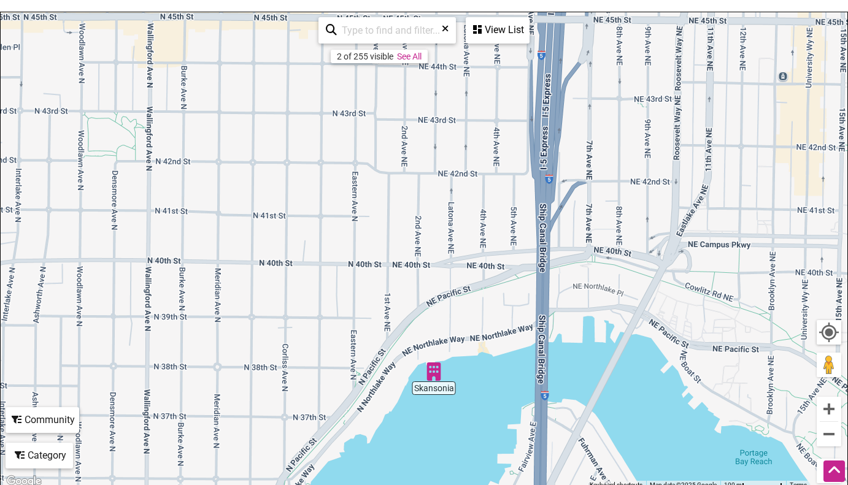
drag, startPoint x: 491, startPoint y: 248, endPoint x: 291, endPoint y: 379, distance: 238.7
click at [291, 379] on div "To navigate, press the arrow keys." at bounding box center [424, 250] width 846 height 477
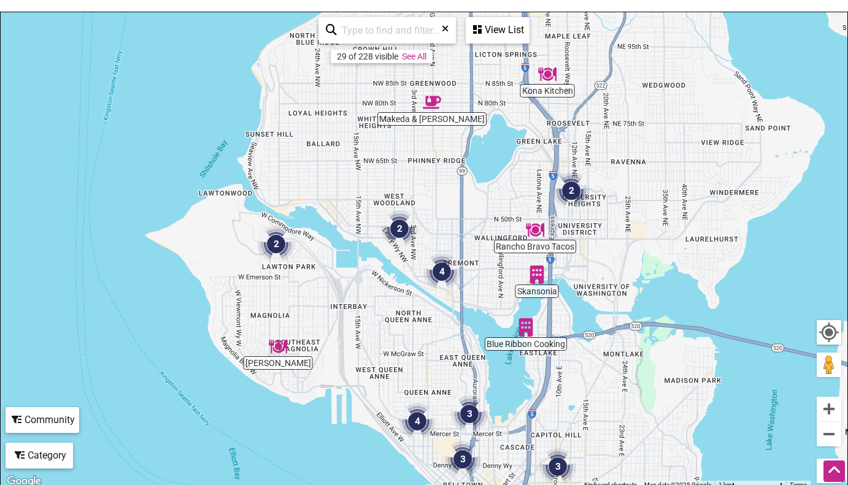
click at [549, 88] on div "To navigate, press the arrow keys." at bounding box center [424, 250] width 846 height 477
click at [549, 82] on img "Kona Kitchen" at bounding box center [547, 74] width 18 height 18
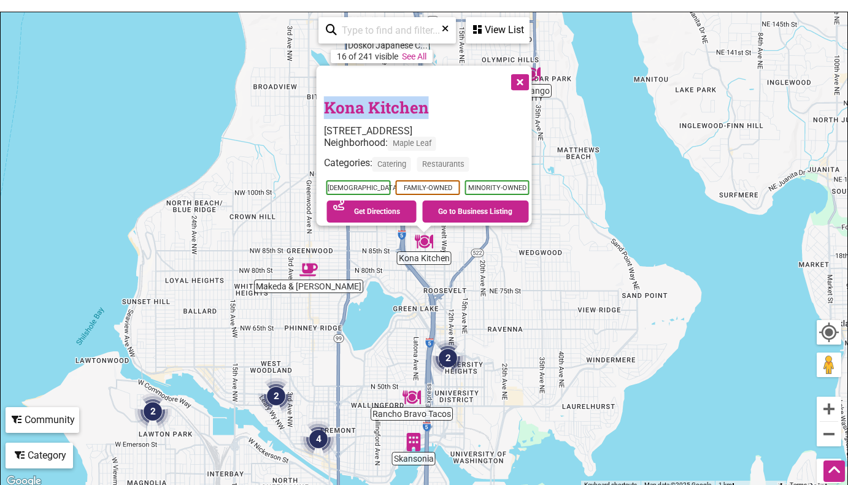
drag, startPoint x: 317, startPoint y: 99, endPoint x: 442, endPoint y: 94, distance: 125.8
click at [442, 94] on div "Kona Kitchen [STREET_ADDRESS] Neighborhood: Maple Leaf Categories: Catering Res…" at bounding box center [424, 146] width 215 height 160
copy link "Kona Kitchen"
